Goal: Check status: Check status

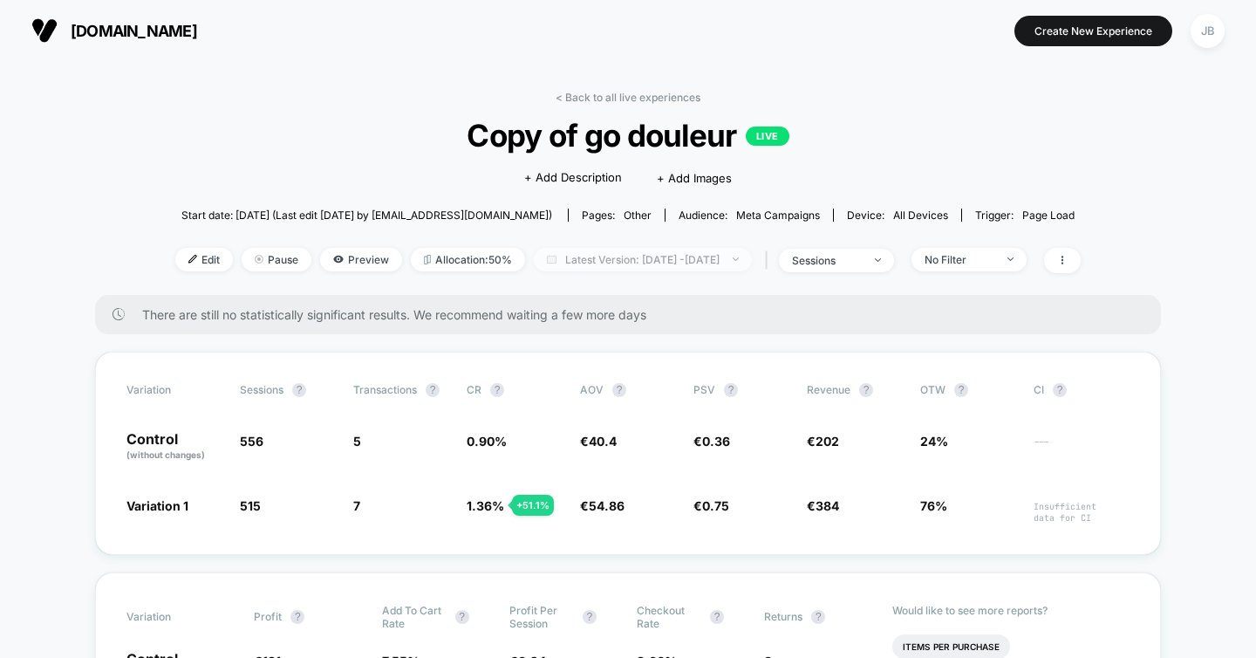
click at [599, 253] on span "Latest Version: [DATE] - [DATE]" at bounding box center [643, 260] width 218 height 24
select select "*"
select select "****"
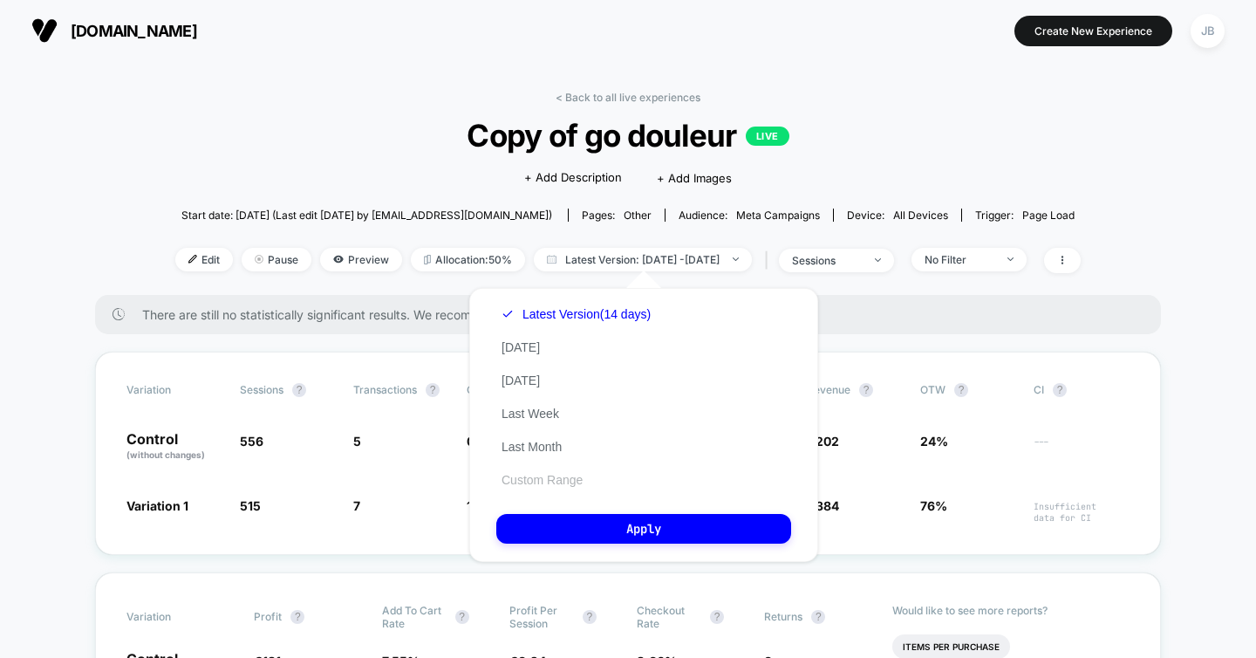
click at [527, 479] on button "Custom Range" at bounding box center [542, 480] width 92 height 16
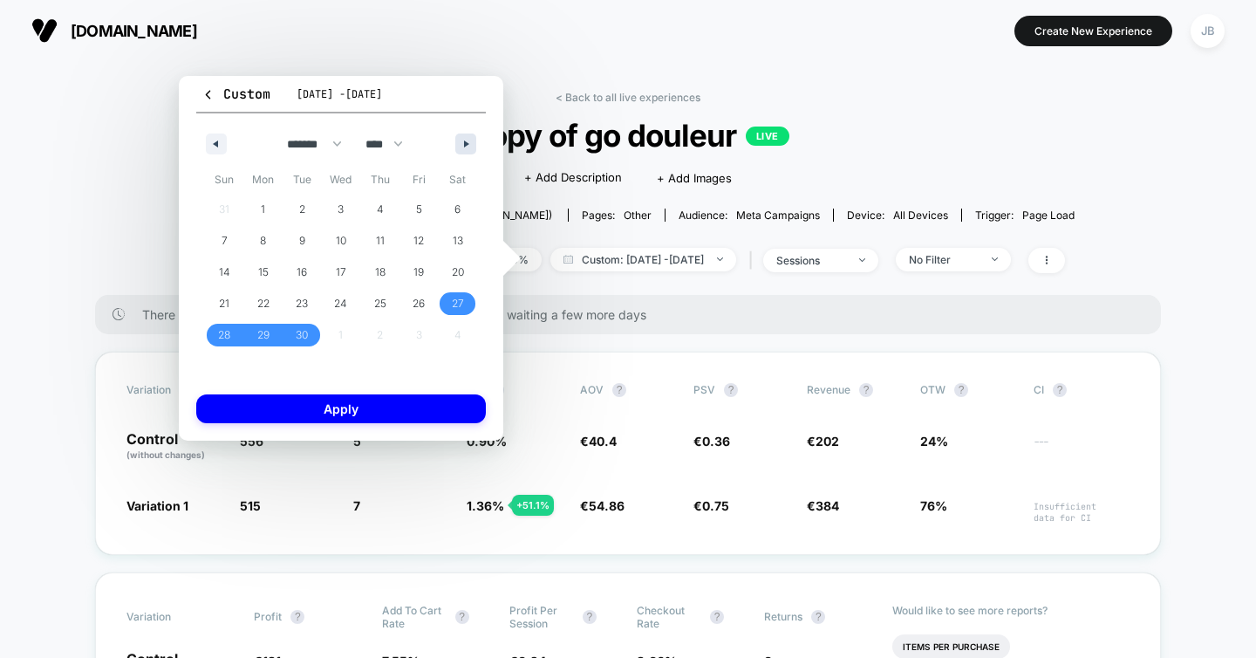
click at [470, 147] on icon "button" at bounding box center [468, 143] width 9 height 7
select select "*"
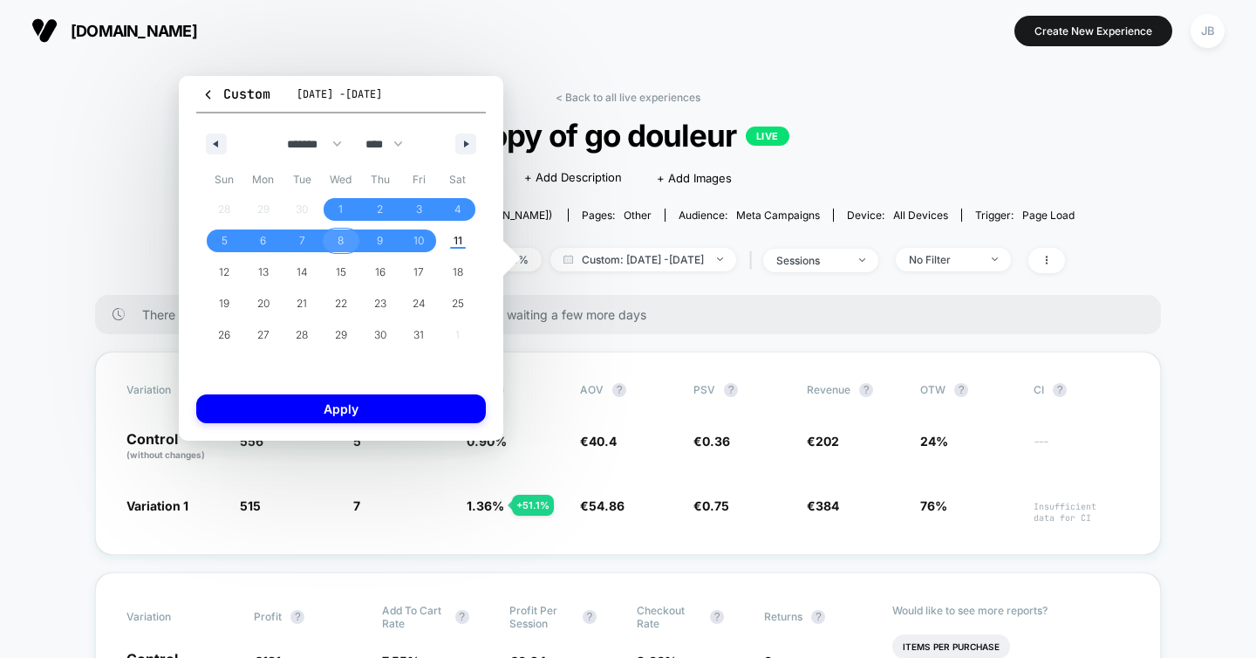
click at [341, 243] on span "8" at bounding box center [341, 240] width 6 height 31
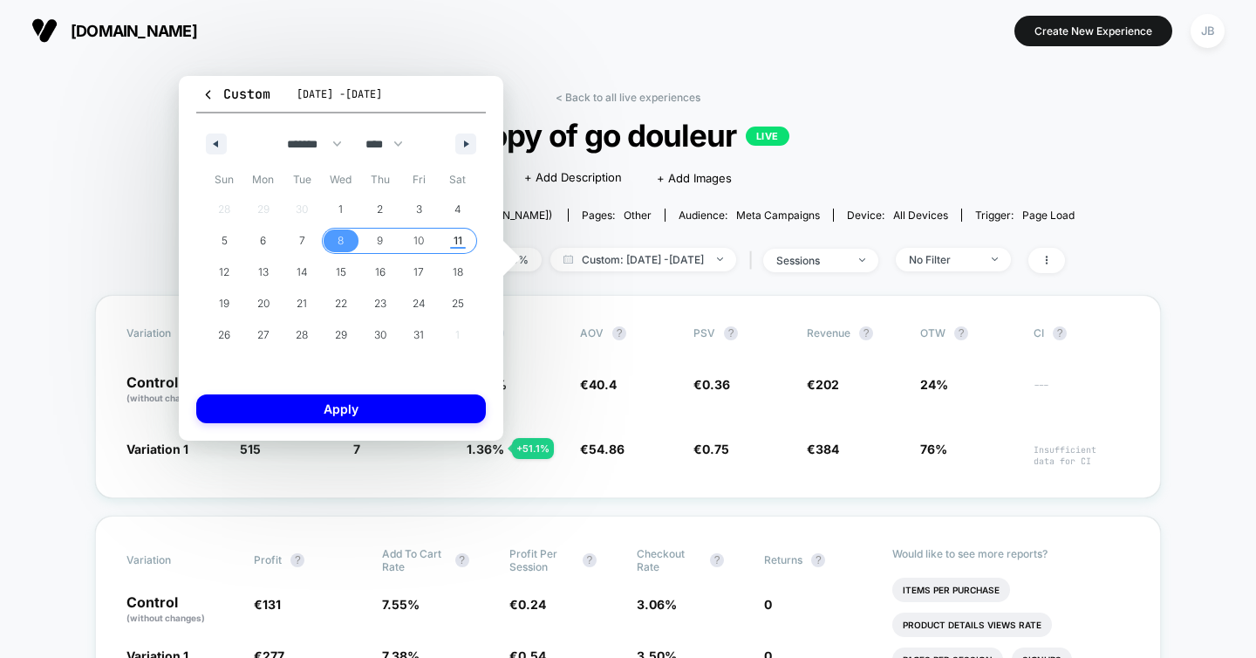
click at [448, 238] on span "11" at bounding box center [457, 240] width 39 height 23
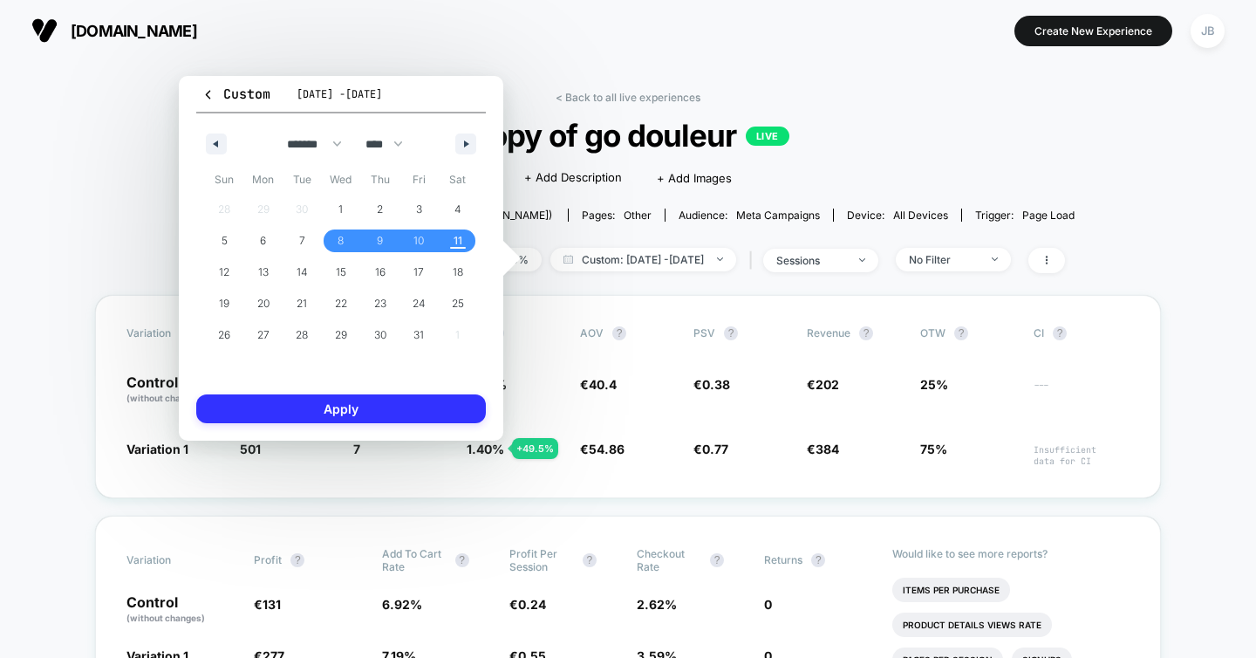
click at [379, 400] on button "Apply" at bounding box center [341, 408] width 290 height 29
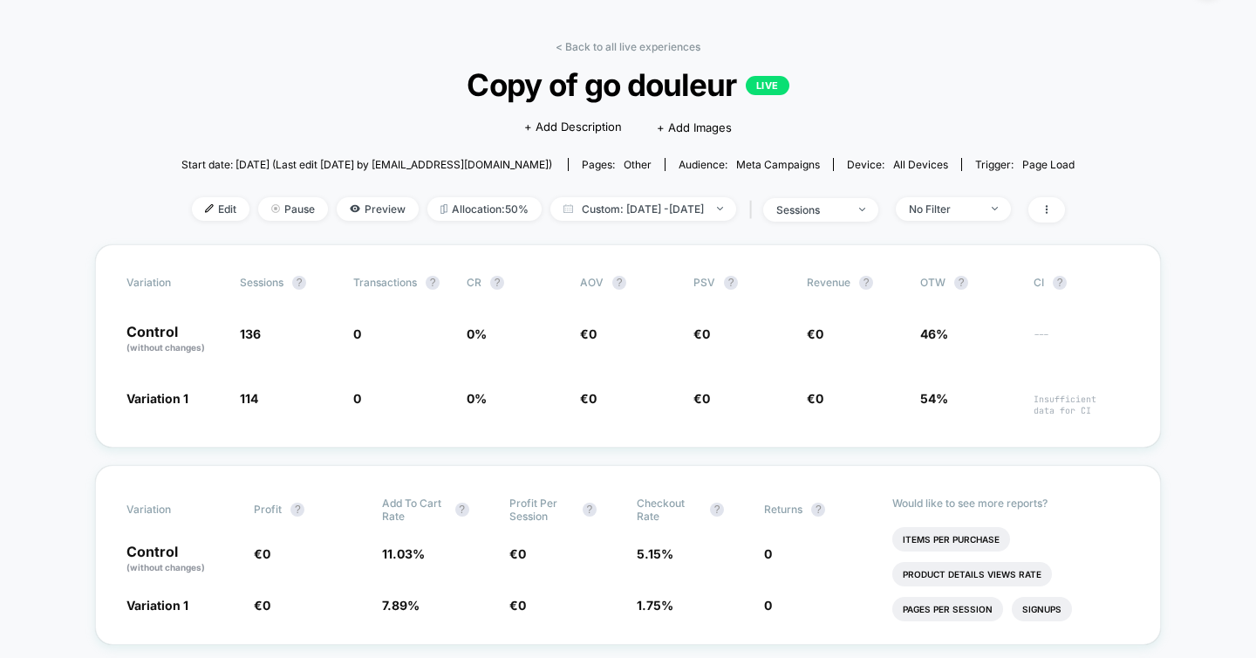
scroll to position [53, 0]
